Goal: Task Accomplishment & Management: Manage account settings

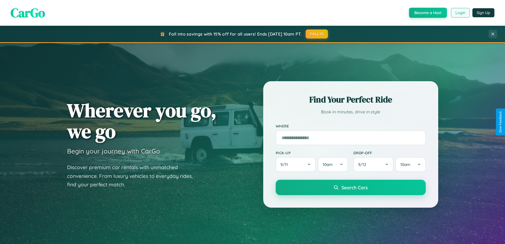
click at [460, 13] on button "Login" at bounding box center [460, 13] width 19 height 10
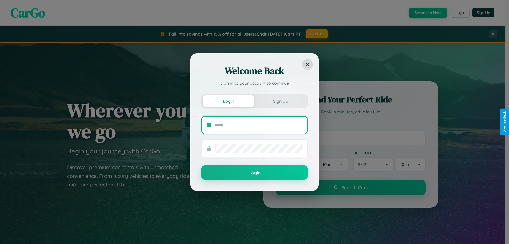
click at [259, 125] on input "text" at bounding box center [259, 125] width 88 height 8
type input "**********"
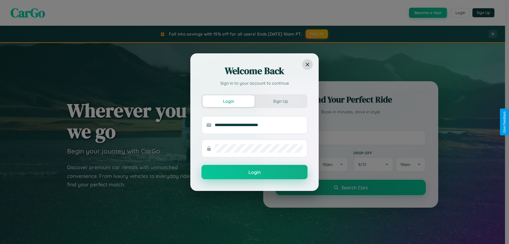
click at [255, 172] on button "Login" at bounding box center [255, 172] width 106 height 14
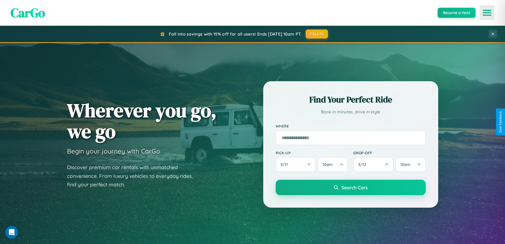
click at [487, 13] on icon "Open menu" at bounding box center [488, 12] width 8 height 5
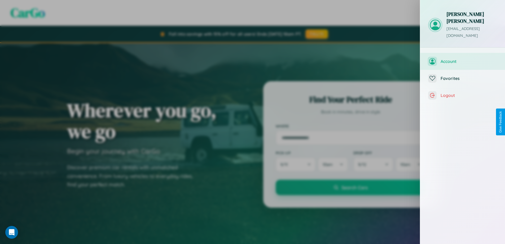
click at [463, 59] on span "Account" at bounding box center [469, 61] width 57 height 5
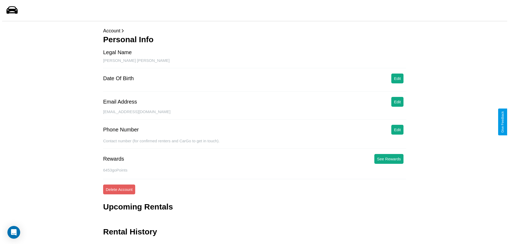
scroll to position [13, 0]
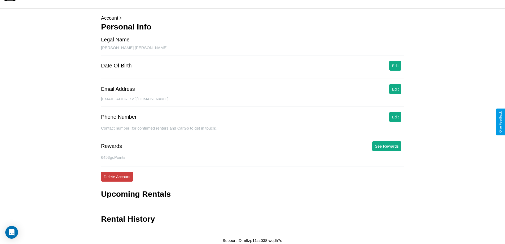
click at [117, 176] on button "Delete Account" at bounding box center [117, 177] width 32 height 10
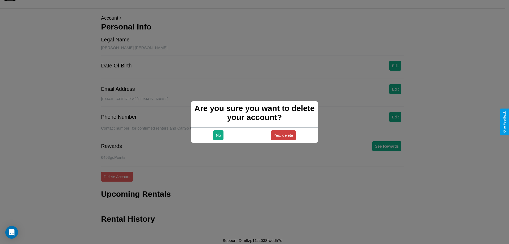
click at [283, 135] on button "Yes, delete" at bounding box center [283, 135] width 25 height 10
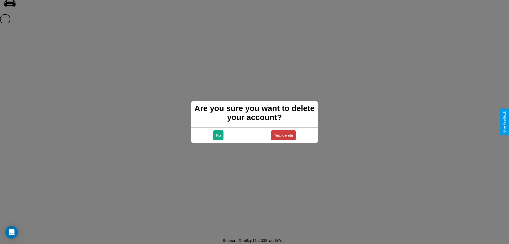
scroll to position [7, 0]
